Goal: Navigation & Orientation: Find specific page/section

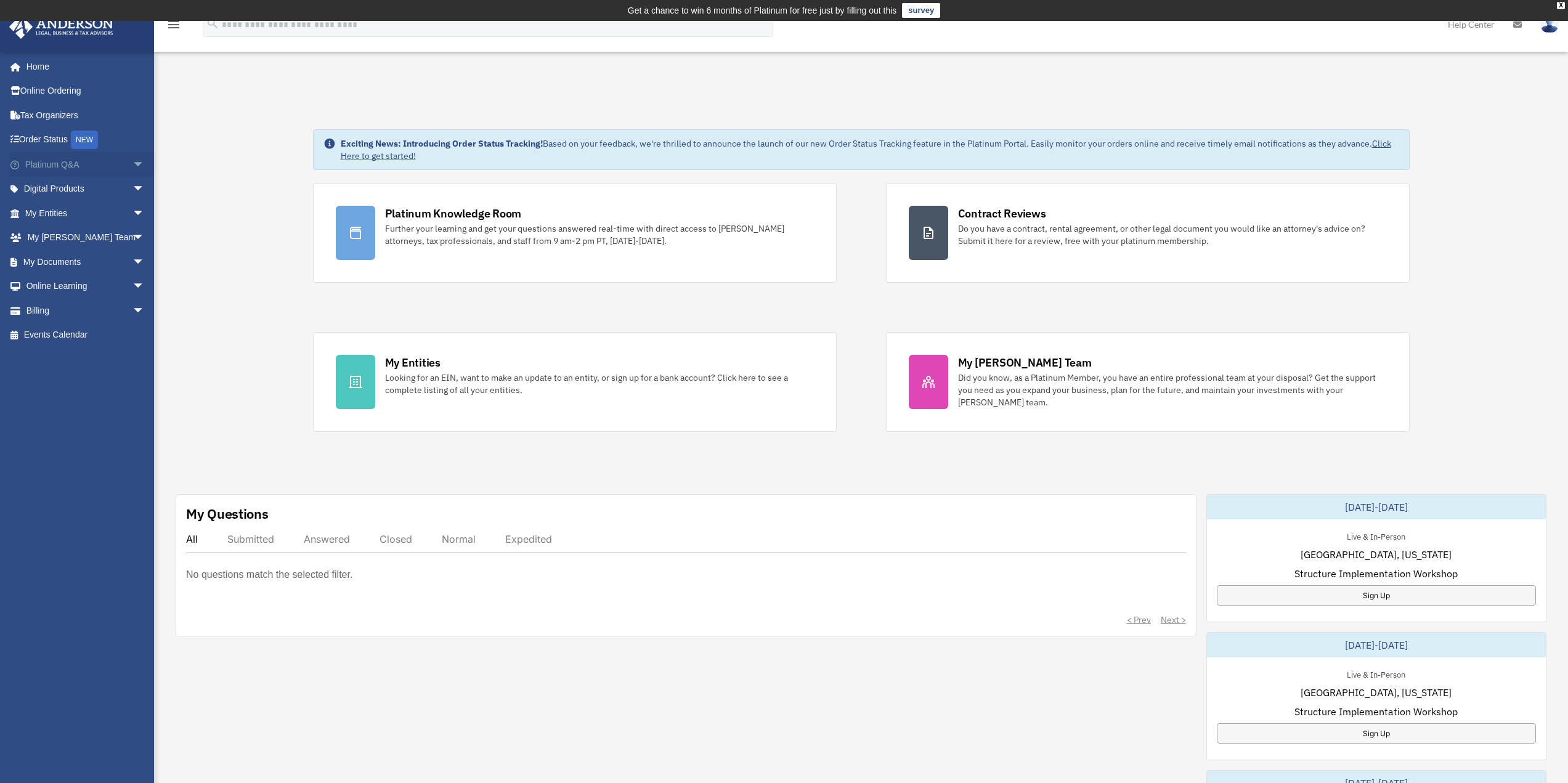
click at [96, 163] on link "Platinum Q&A arrow_drop_down" at bounding box center [85, 165] width 154 height 24
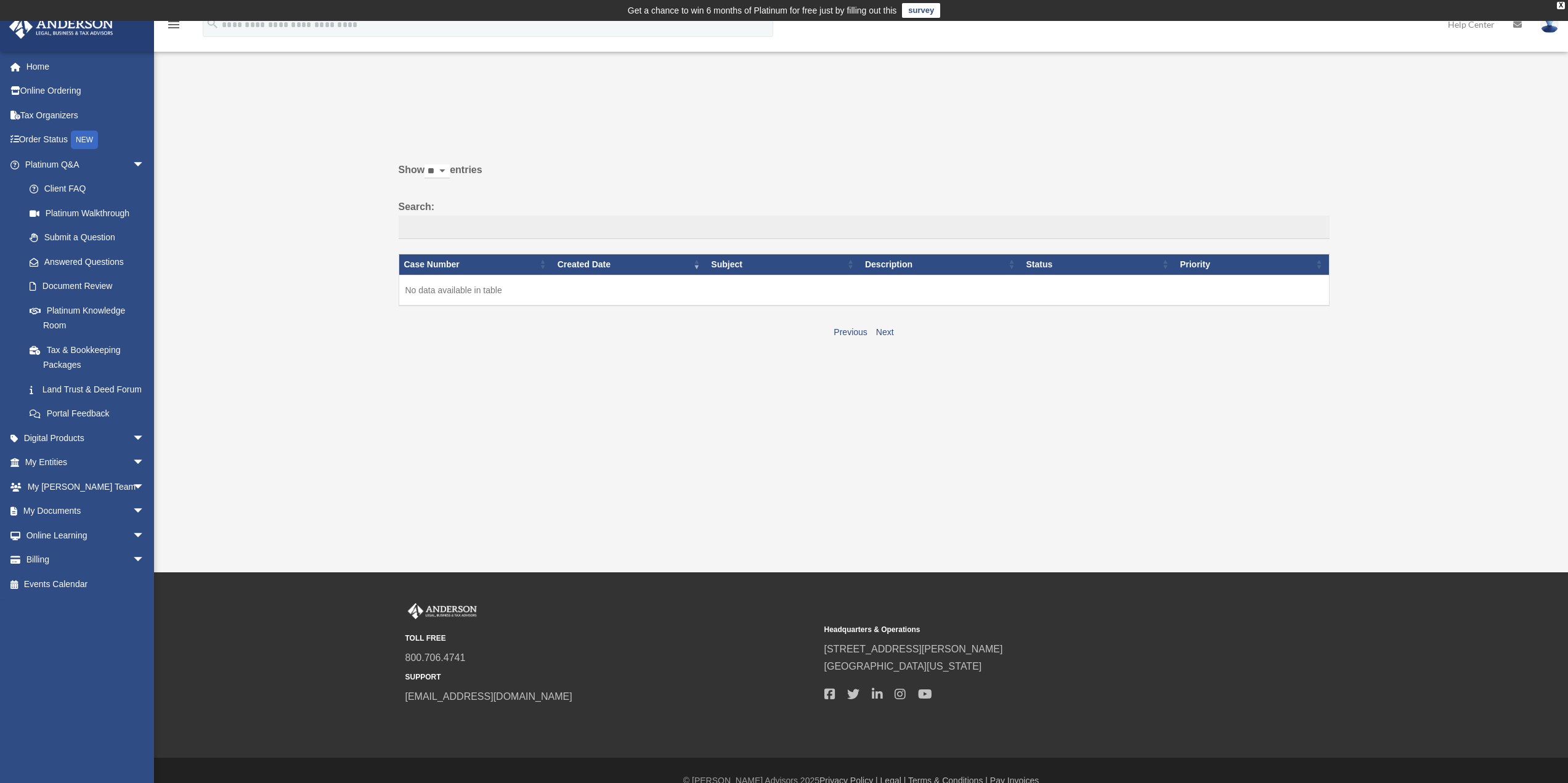
click at [489, 542] on div "Past Questions & Answers ibehnn@gmail.com Sign Out ibehnn@gmail.com Home Online…" at bounding box center [784, 297] width 1568 height 552
click at [59, 475] on link "My Entities arrow_drop_down" at bounding box center [85, 463] width 154 height 24
click at [119, 467] on link "My Entities arrow_drop_down" at bounding box center [85, 463] width 154 height 24
click at [132, 476] on span "arrow_drop_down" at bounding box center [144, 463] width 24 height 25
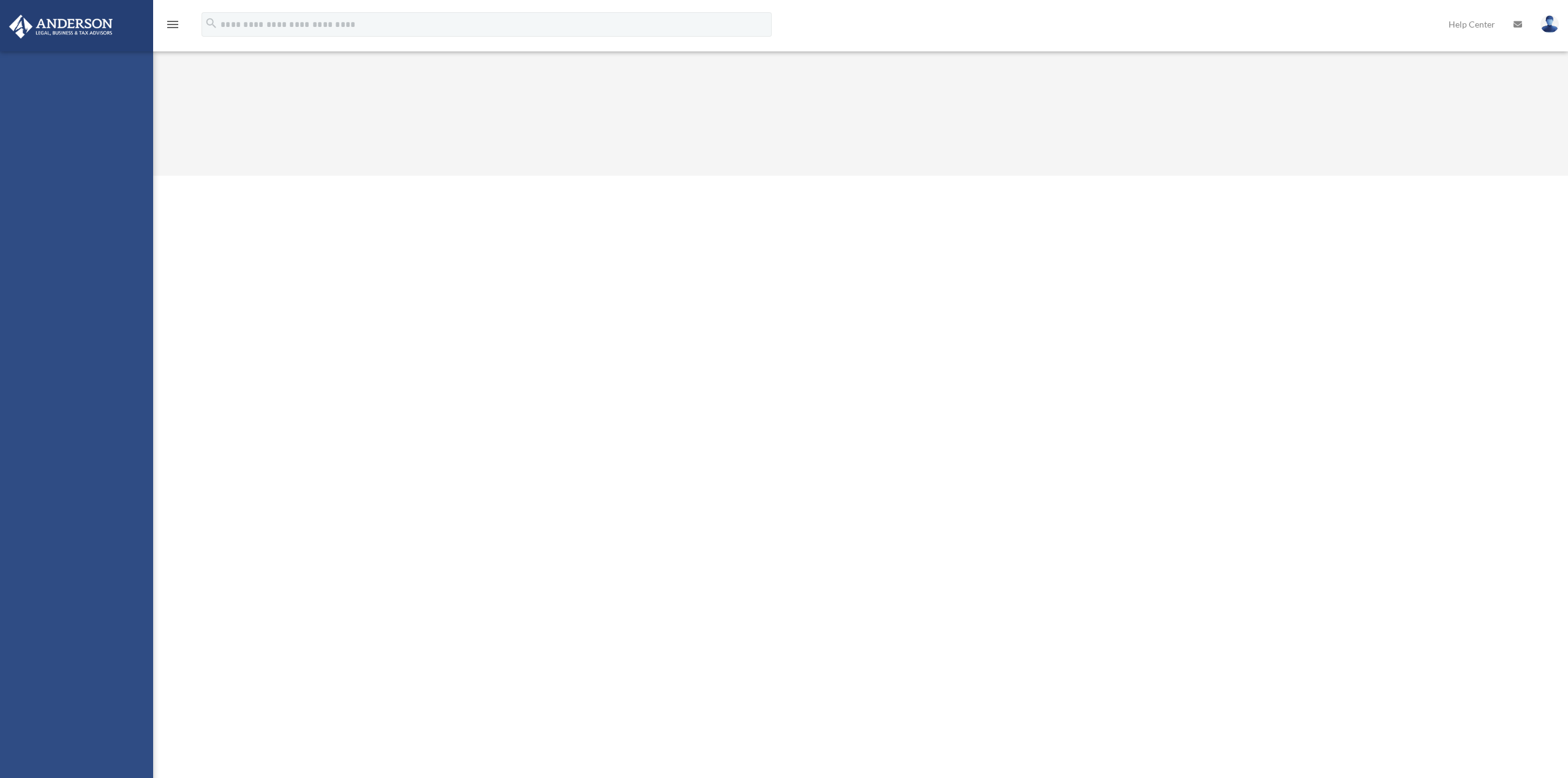
click at [89, 470] on div "ibehnn@gmail.com Sign Out ibehnn@gmail.com Home Online Ordering Tax Organizers …" at bounding box center [76, 440] width 153 height 778
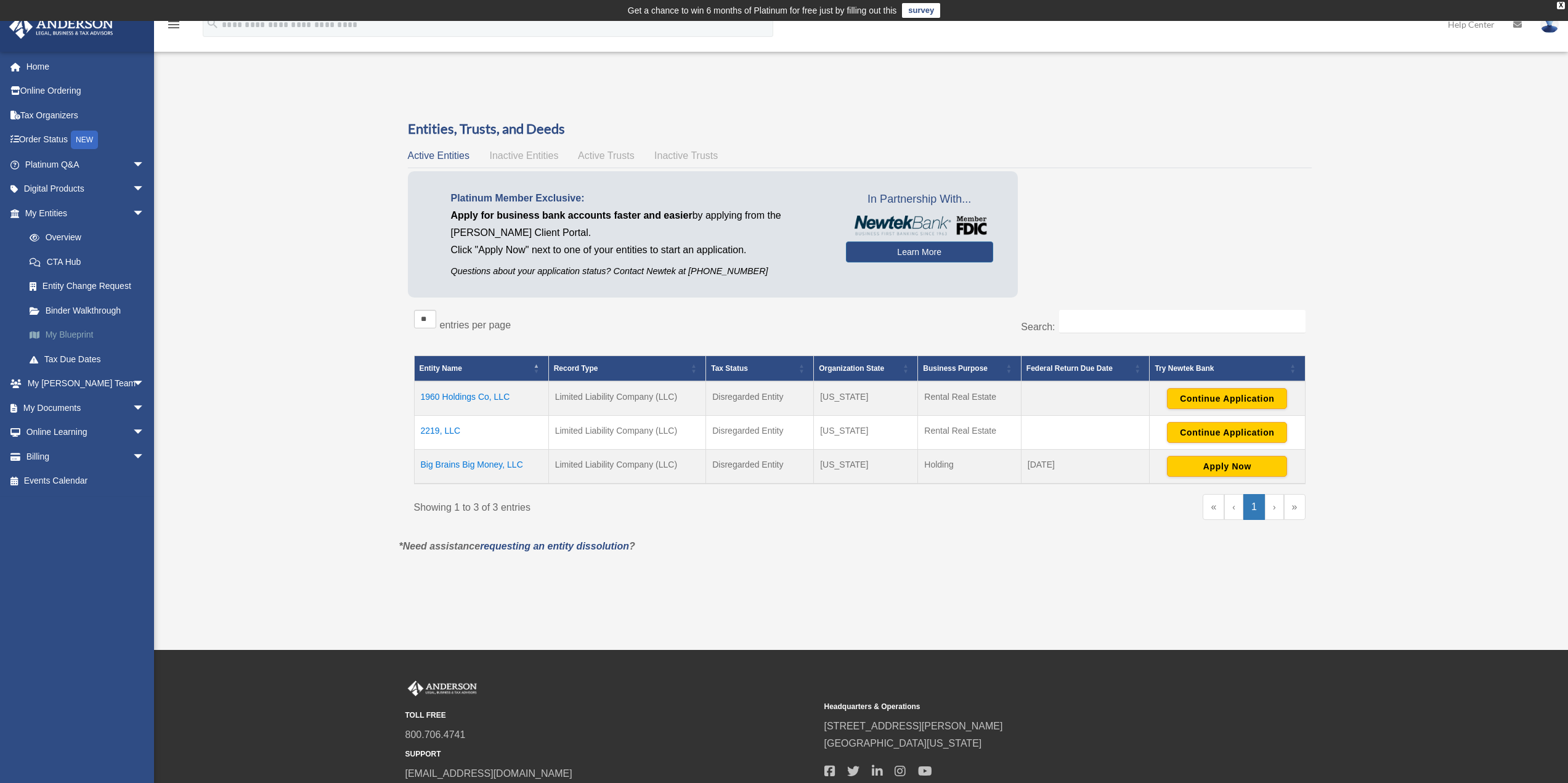
click at [80, 334] on link "My Blueprint" at bounding box center [90, 335] width 146 height 24
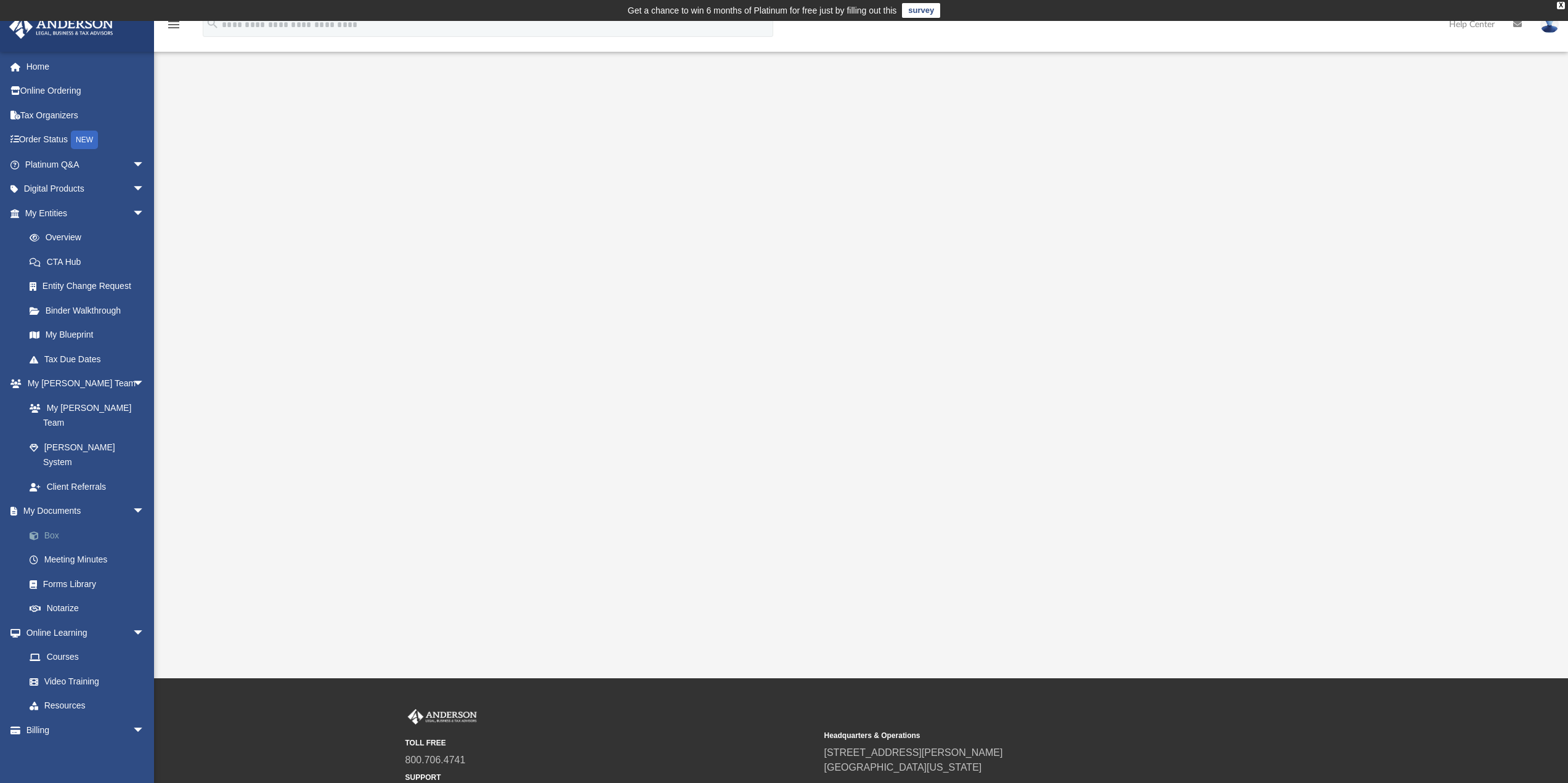
click at [58, 523] on link "Box" at bounding box center [90, 535] width 146 height 24
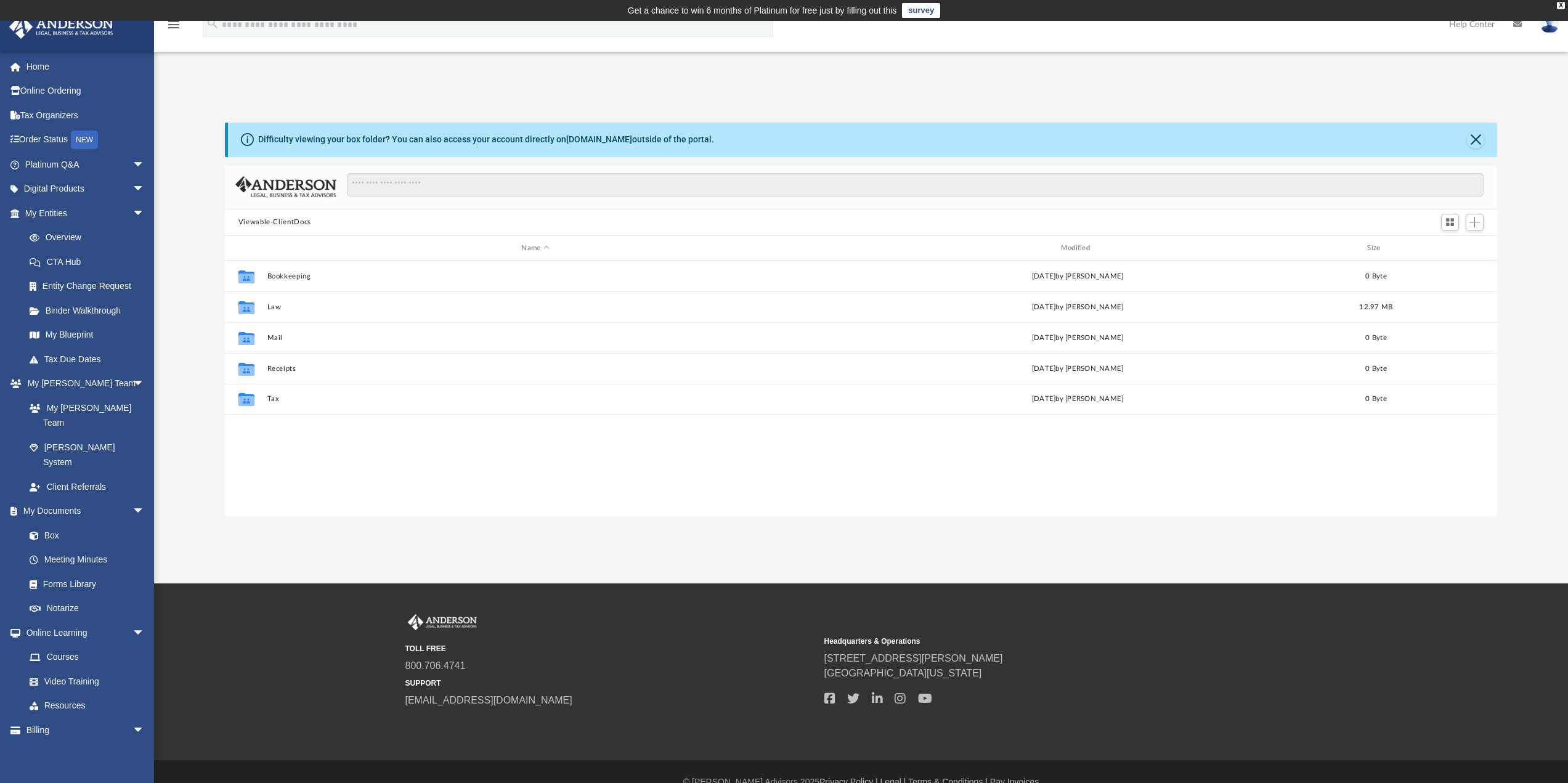
scroll to position [271, 1263]
click at [88, 548] on link "Meeting Minutes" at bounding box center [90, 560] width 146 height 24
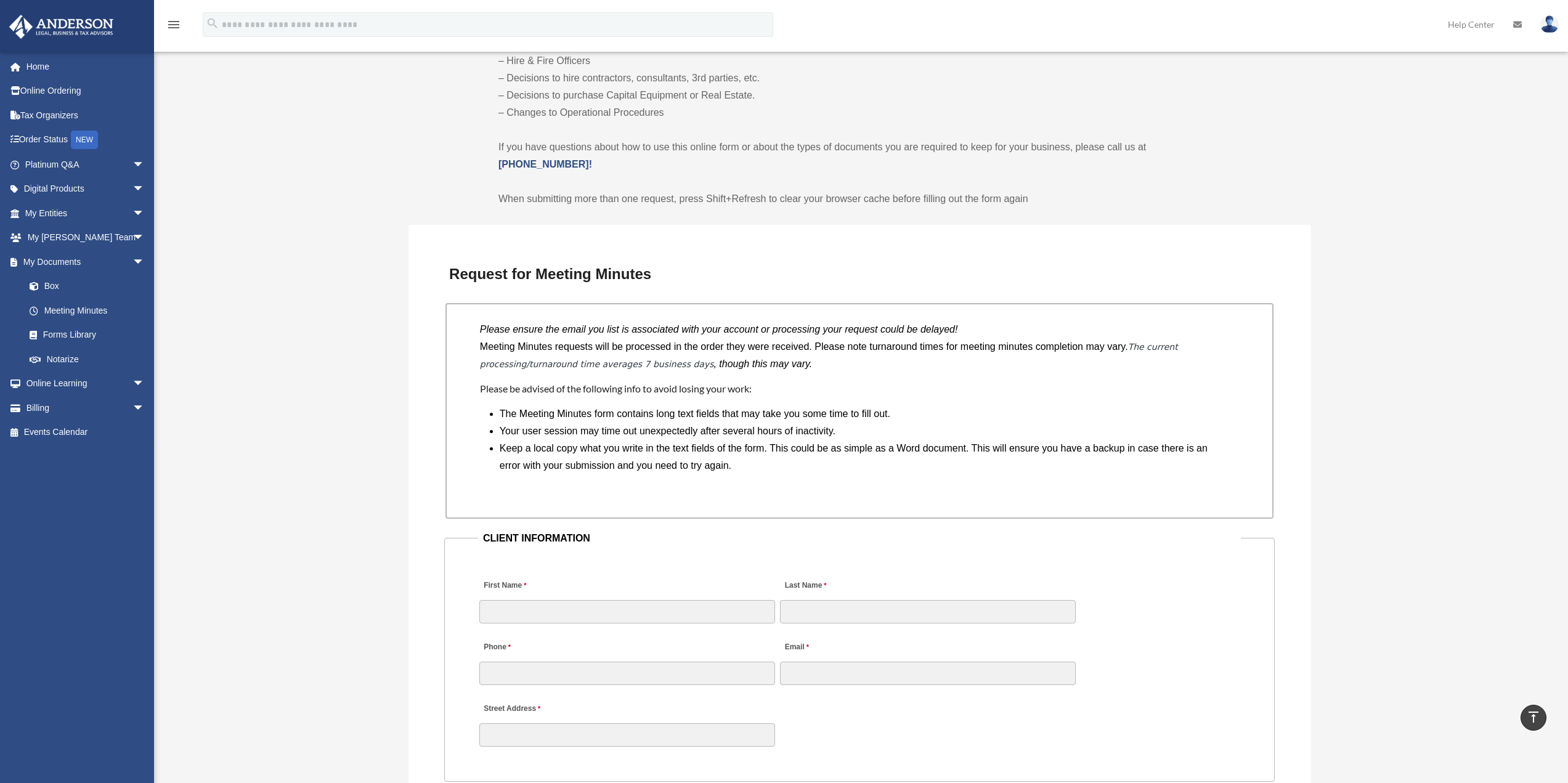
scroll to position [801, 0]
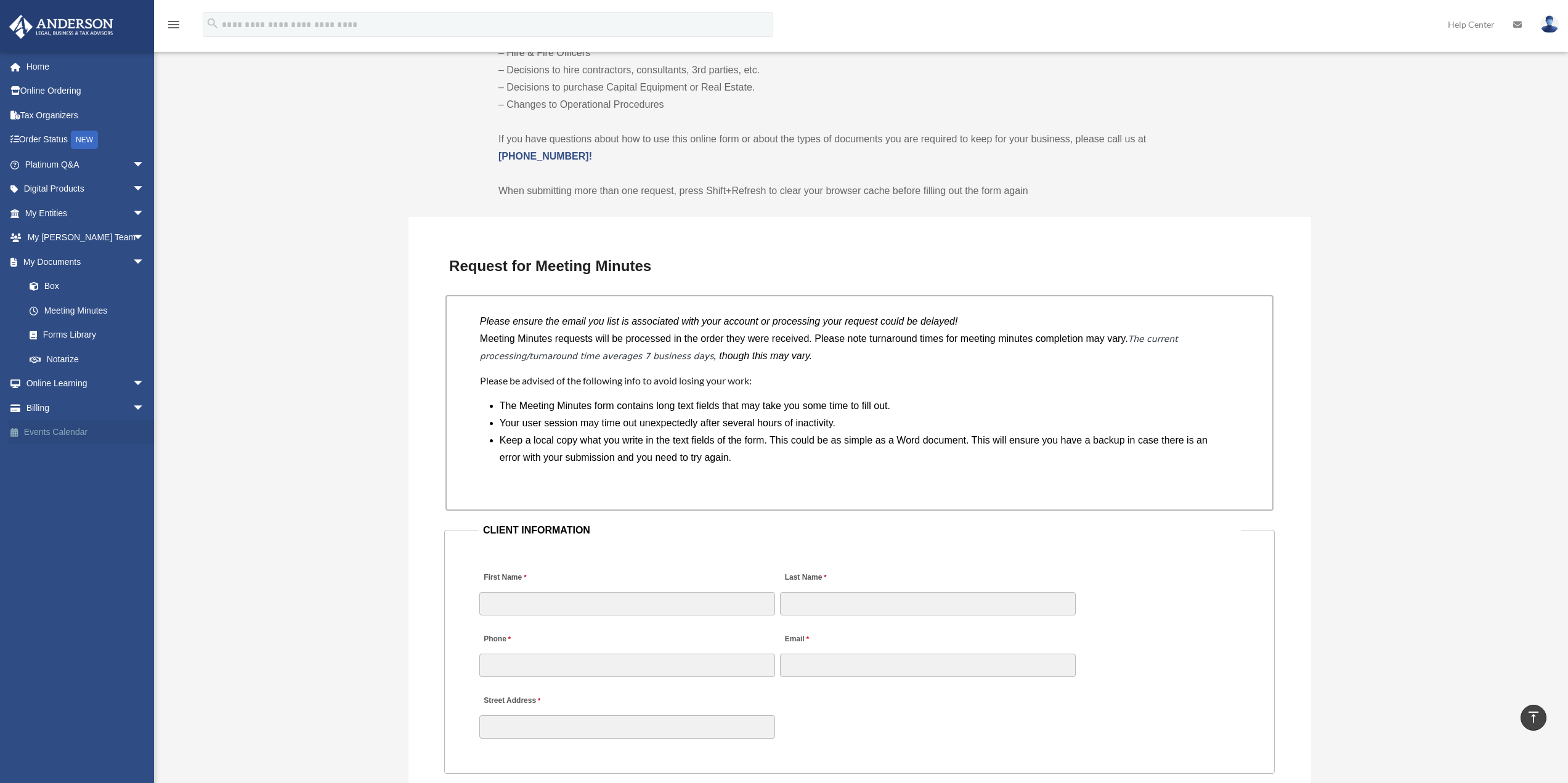
click at [51, 430] on link "Events Calendar" at bounding box center [85, 432] width 154 height 24
